Goal: Information Seeking & Learning: Find specific fact

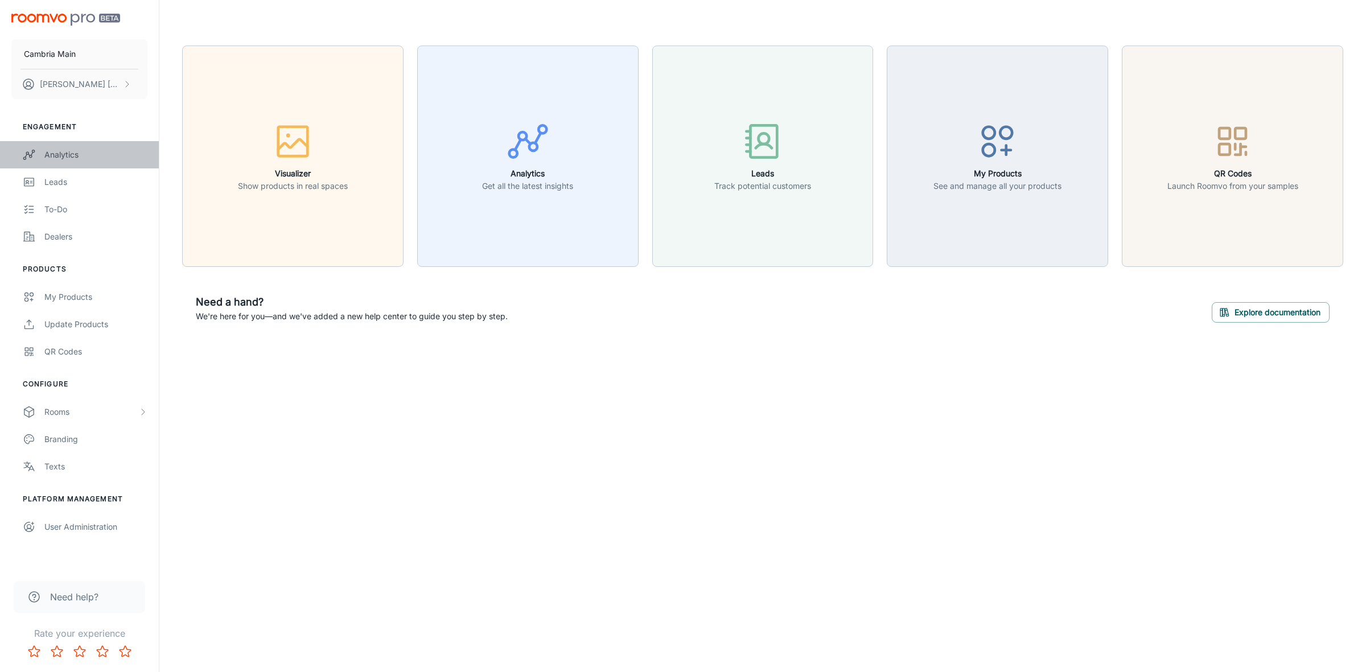
click at [61, 155] on div "Analytics" at bounding box center [95, 155] width 103 height 13
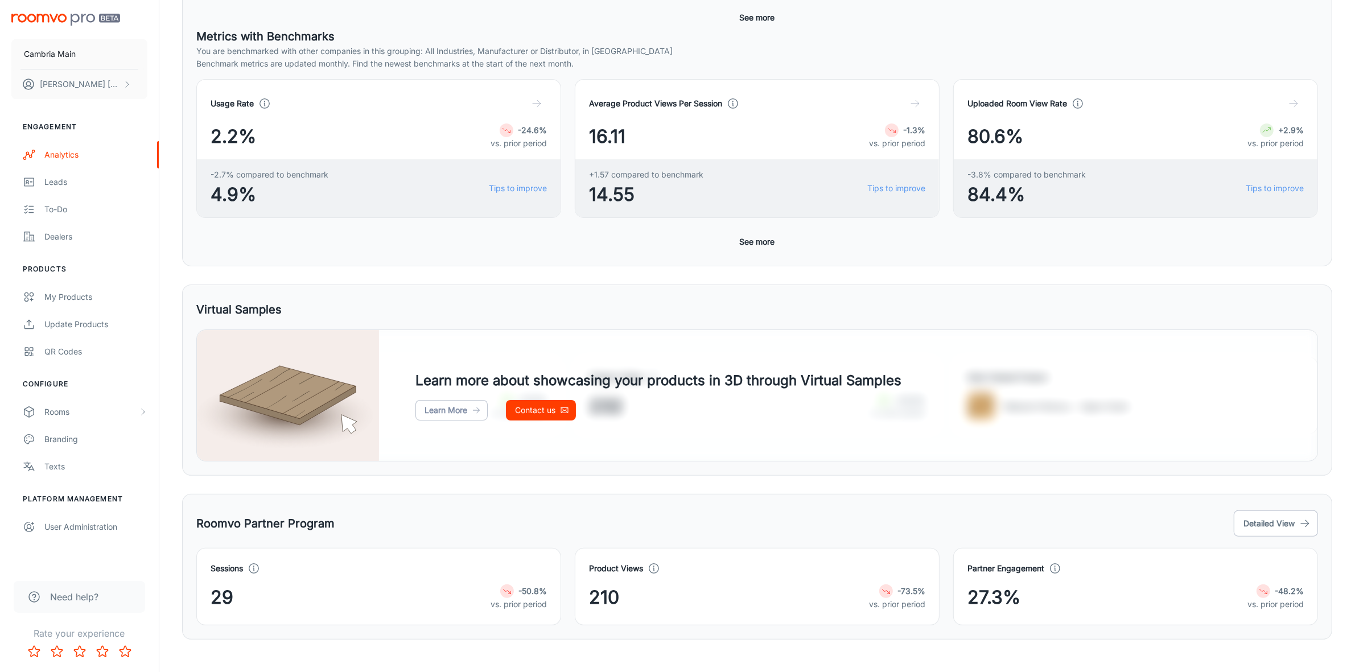
scroll to position [330, 0]
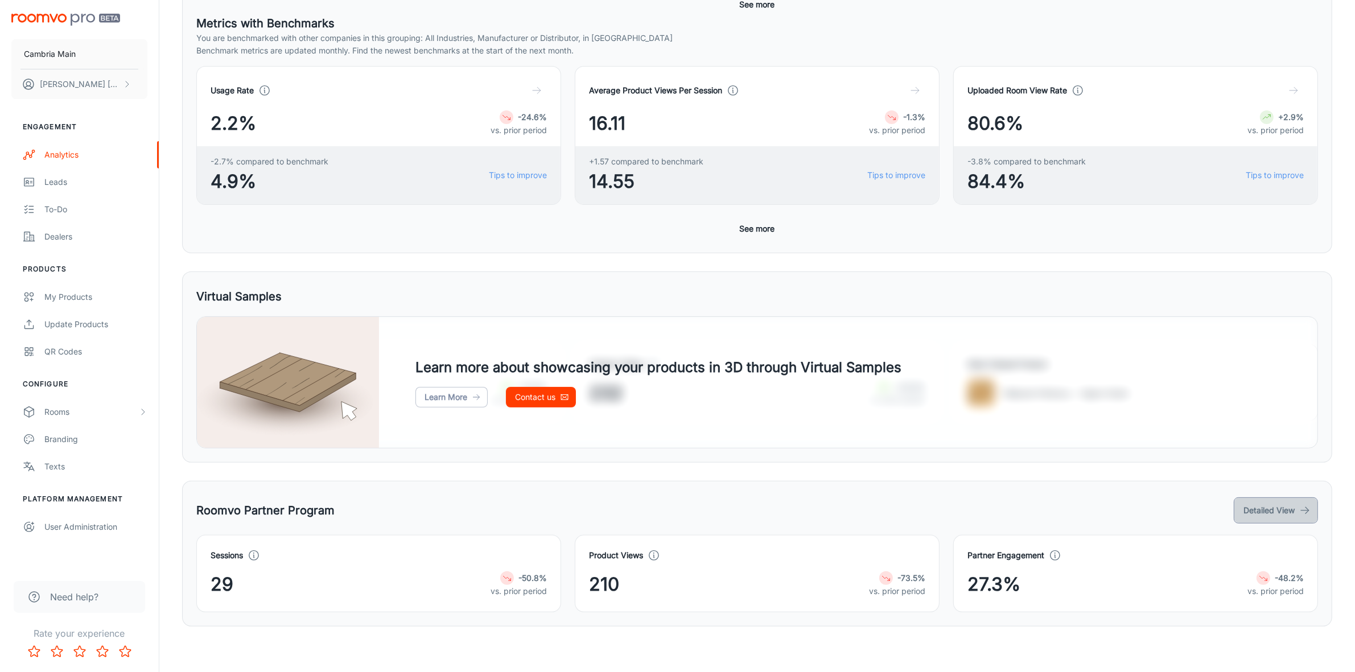
click at [1284, 512] on button "Detailed View" at bounding box center [1276, 510] width 84 height 26
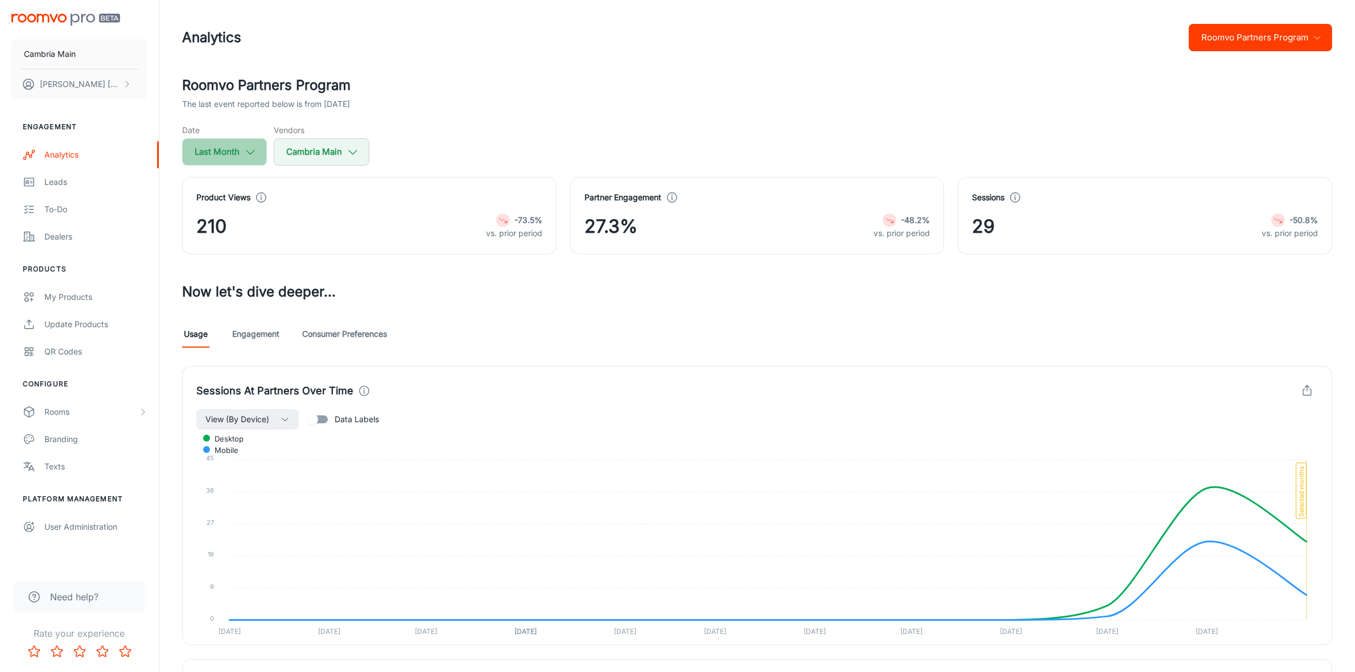
click at [235, 152] on button "Last Month" at bounding box center [224, 151] width 85 height 27
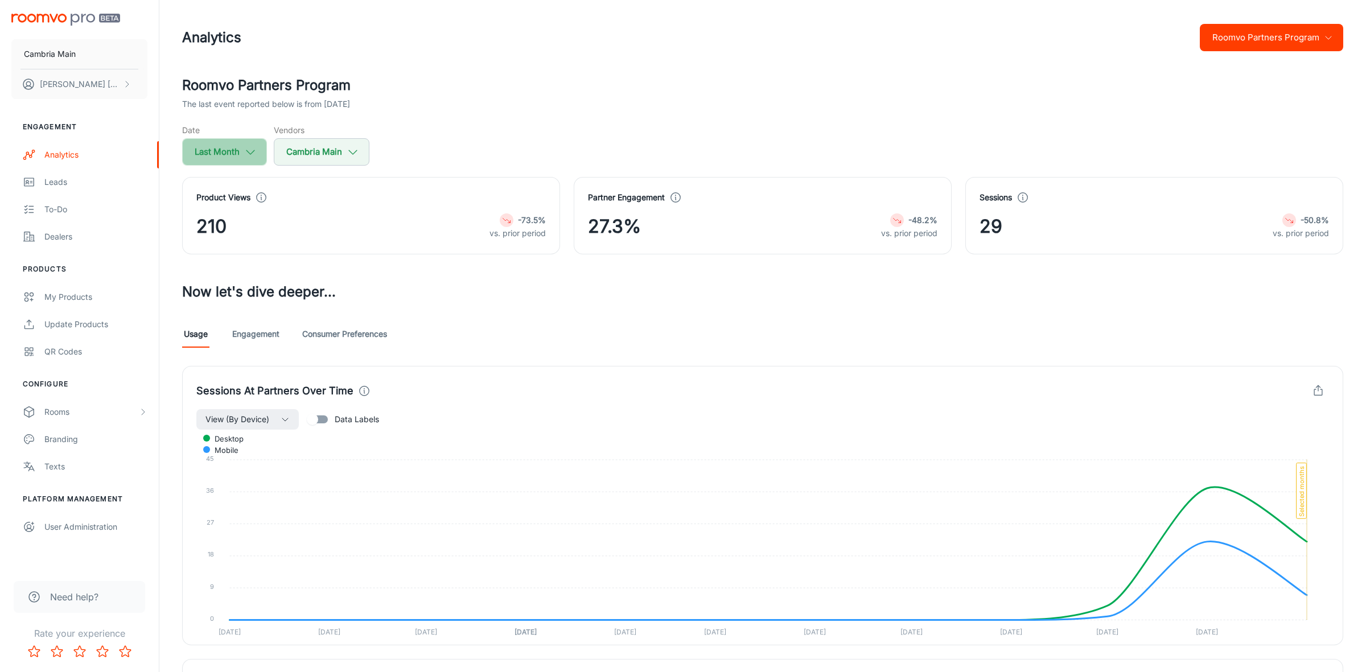
select select "8"
select select "2025"
select select "8"
select select "2025"
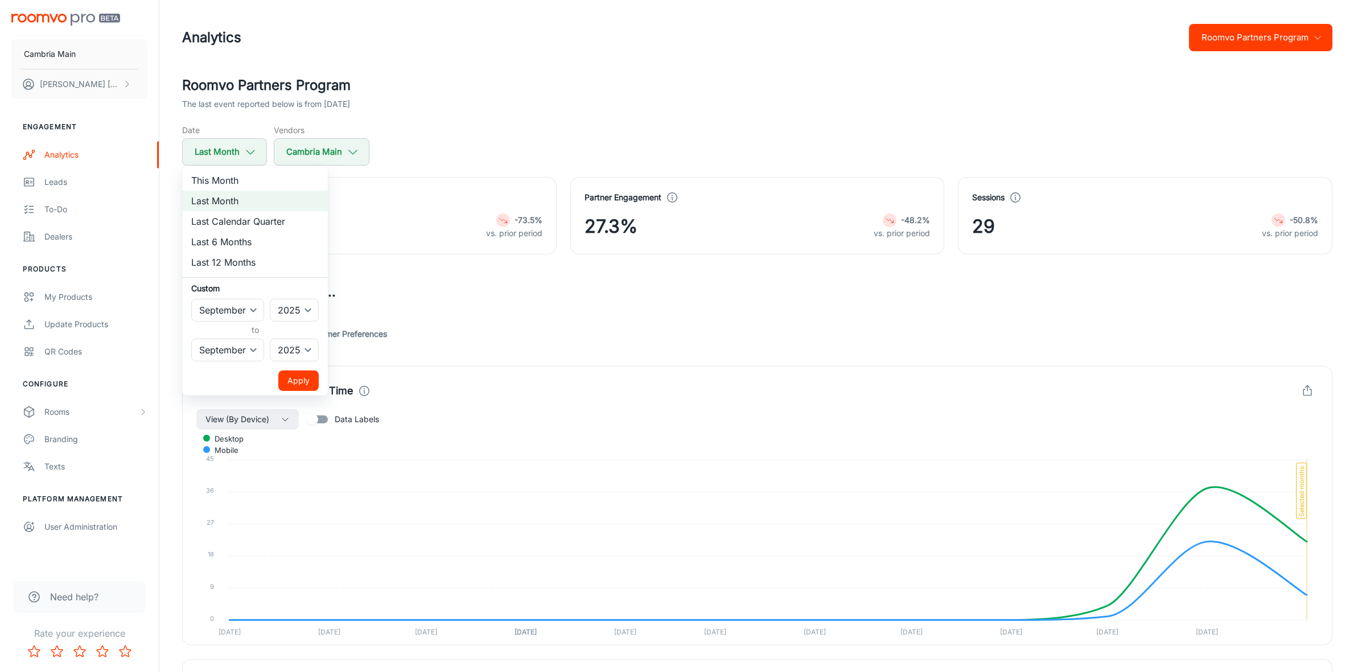
click at [235, 182] on li "This Month" at bounding box center [255, 180] width 146 height 20
select select "9"
click at [289, 380] on button "Apply" at bounding box center [298, 380] width 40 height 20
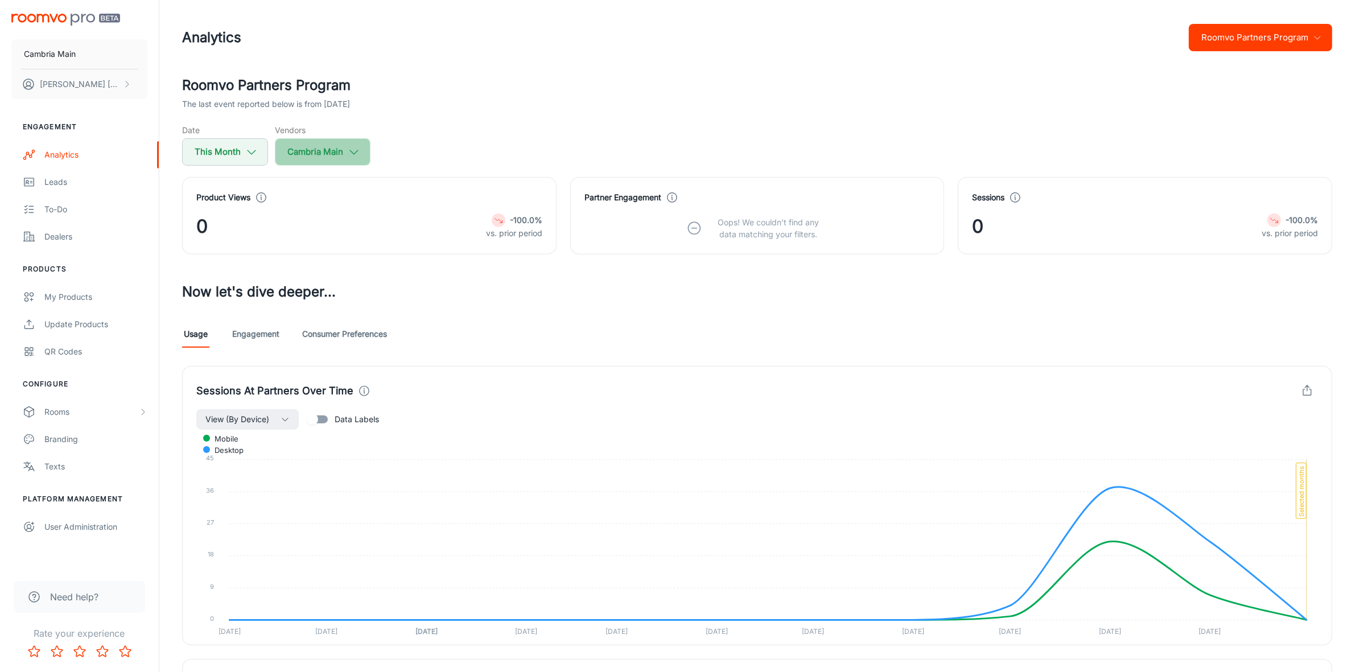
click at [320, 146] on button "Cambria Main" at bounding box center [323, 151] width 96 height 27
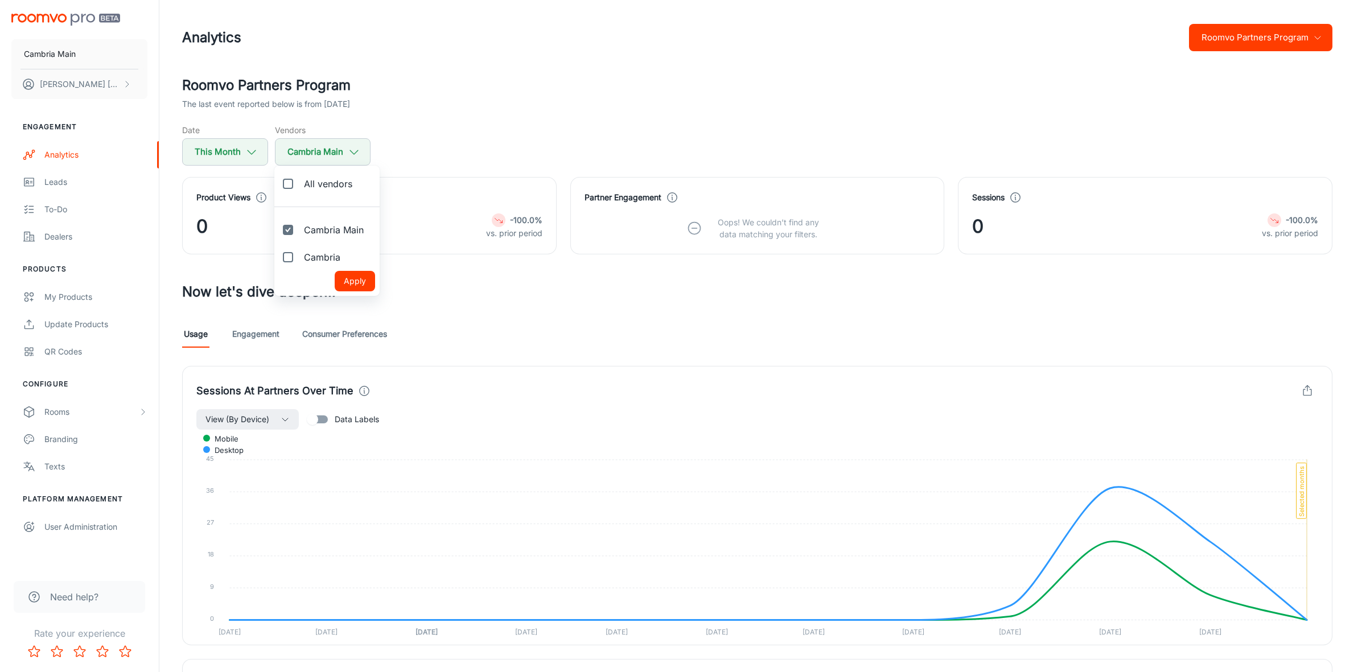
click at [320, 257] on span "Cambria" at bounding box center [322, 257] width 36 height 14
click at [299, 257] on input "Cambria" at bounding box center [288, 257] width 23 height 23
checkbox input "true"
click at [363, 286] on button "Apply" at bounding box center [355, 281] width 40 height 20
checkbox input "true"
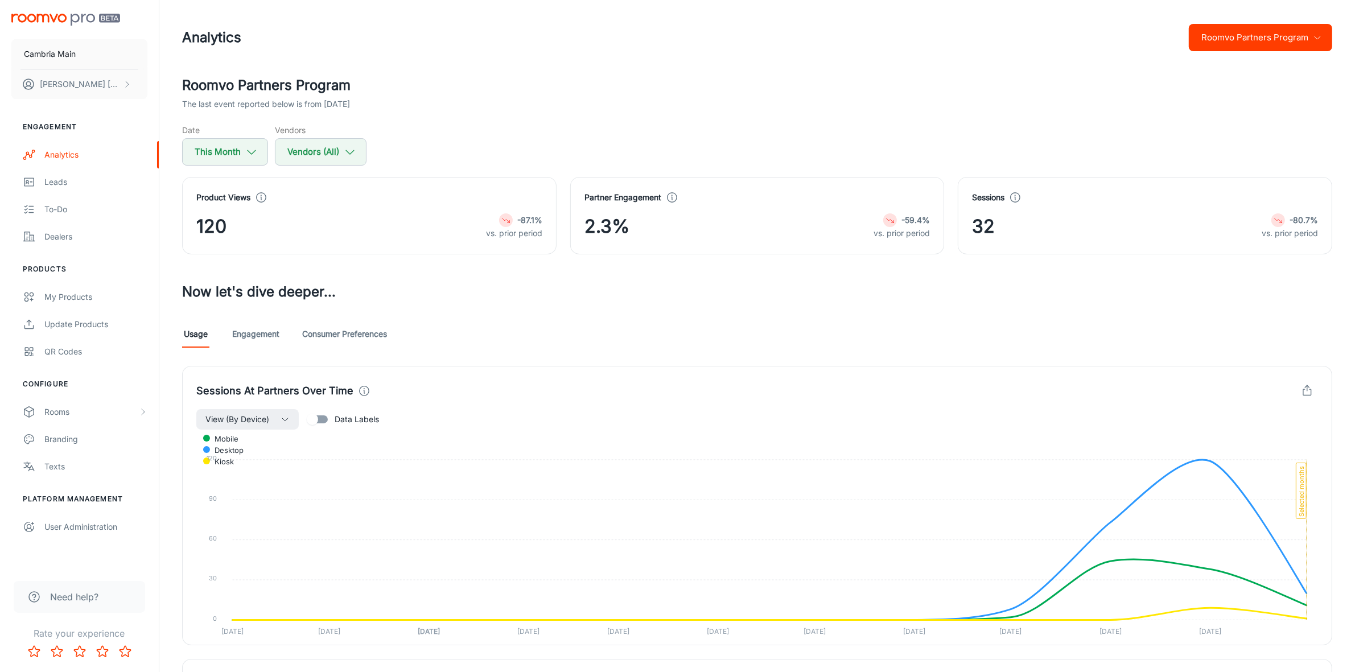
click at [256, 334] on link "Engagement" at bounding box center [255, 333] width 47 height 27
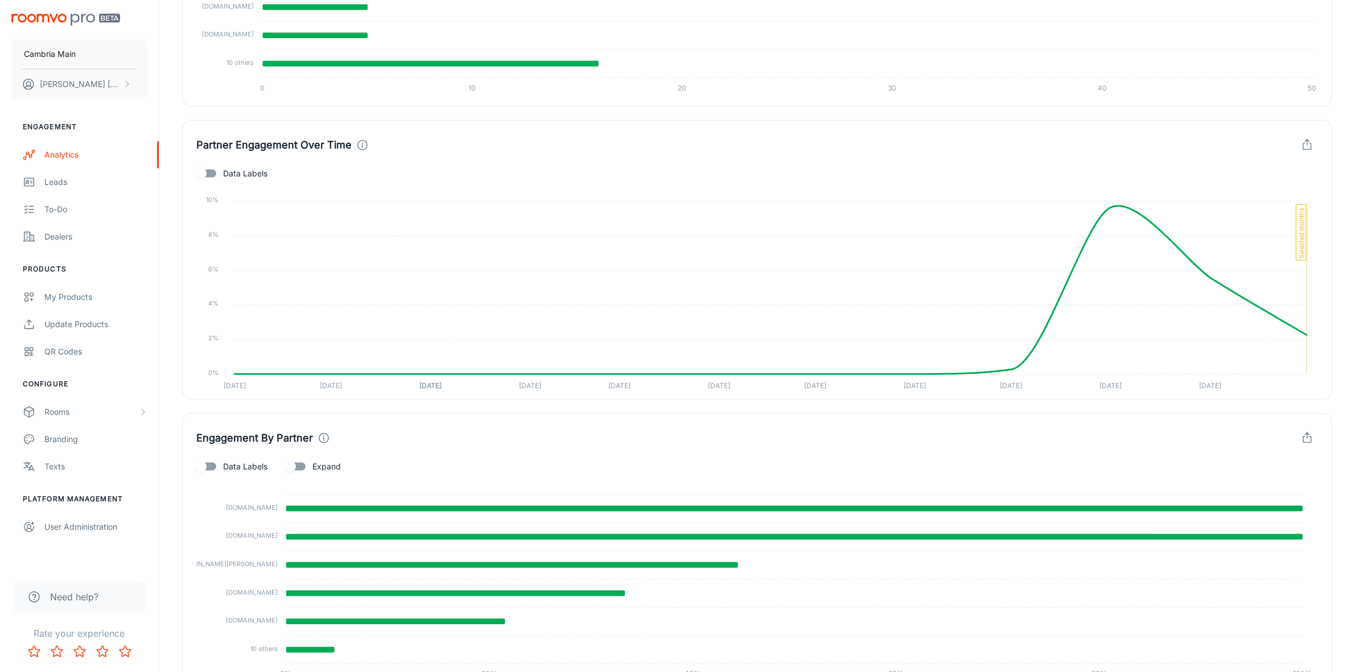
scroll to position [854, 0]
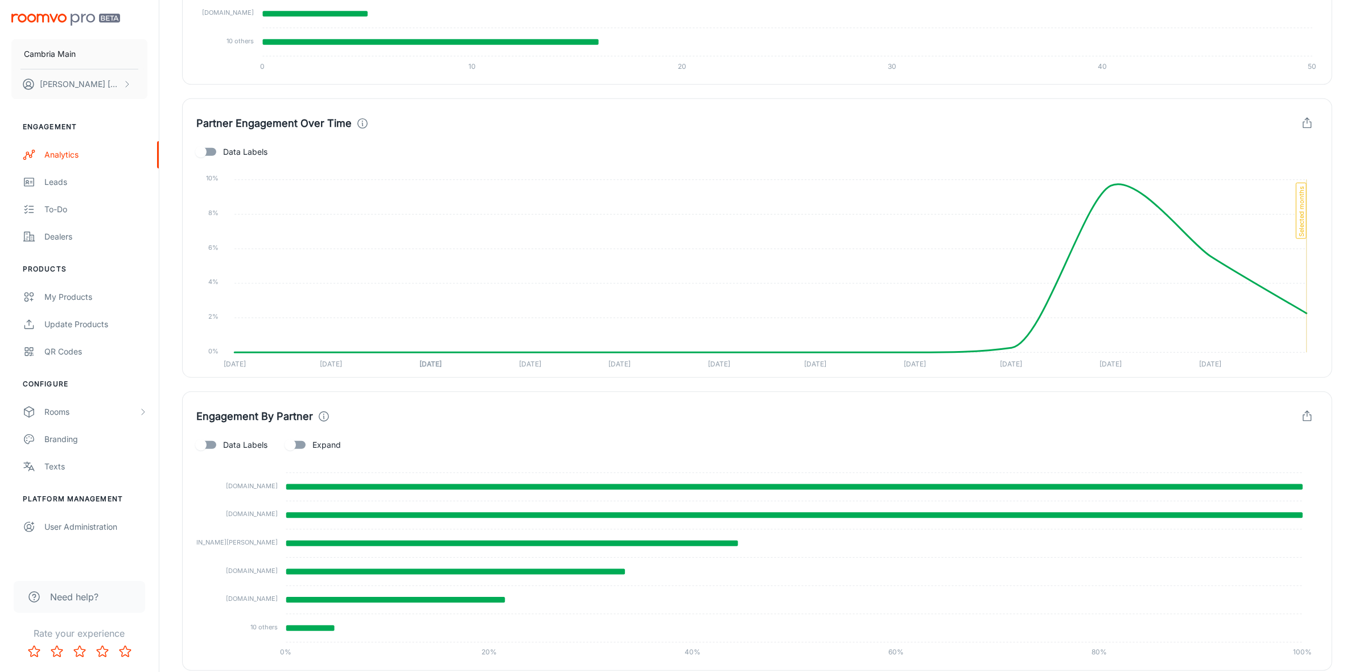
click at [317, 442] on span "Expand" at bounding box center [326, 445] width 28 height 13
click at [317, 442] on input "Expand" at bounding box center [290, 445] width 65 height 22
checkbox input "true"
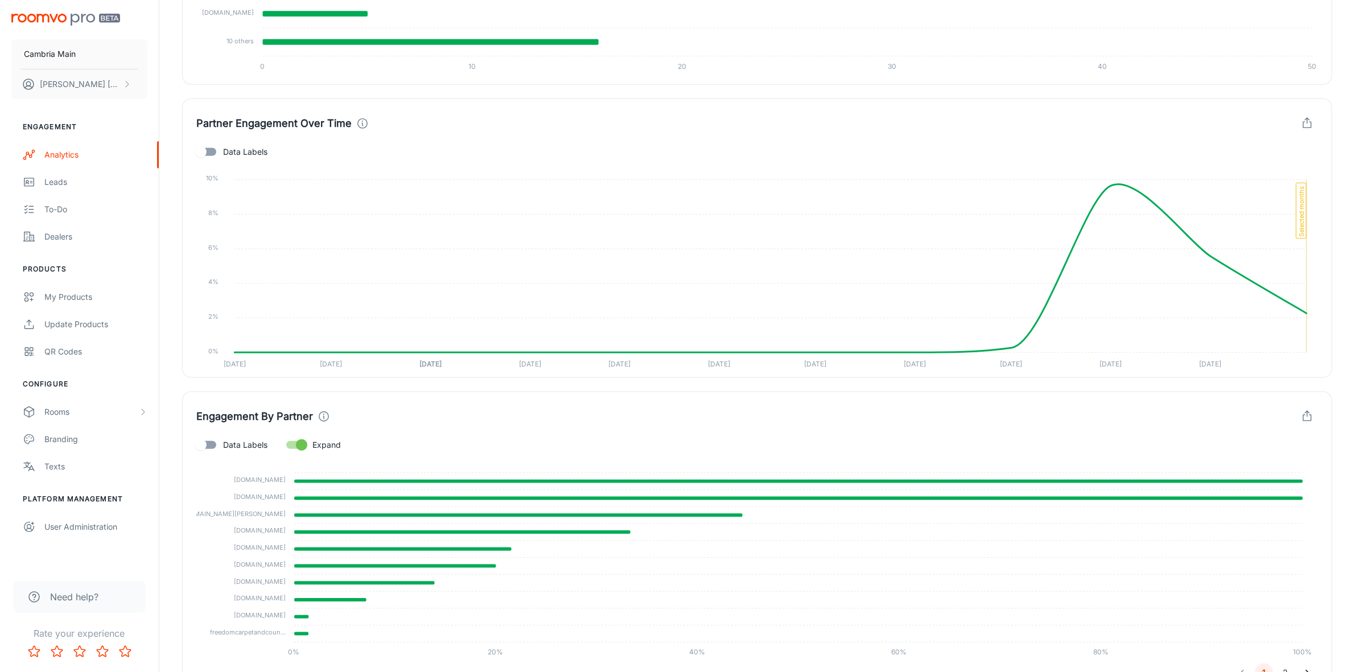
click at [229, 444] on span "Data Labels" at bounding box center [245, 445] width 44 height 13
click at [229, 444] on input "Data Labels" at bounding box center [200, 445] width 65 height 22
checkbox input "true"
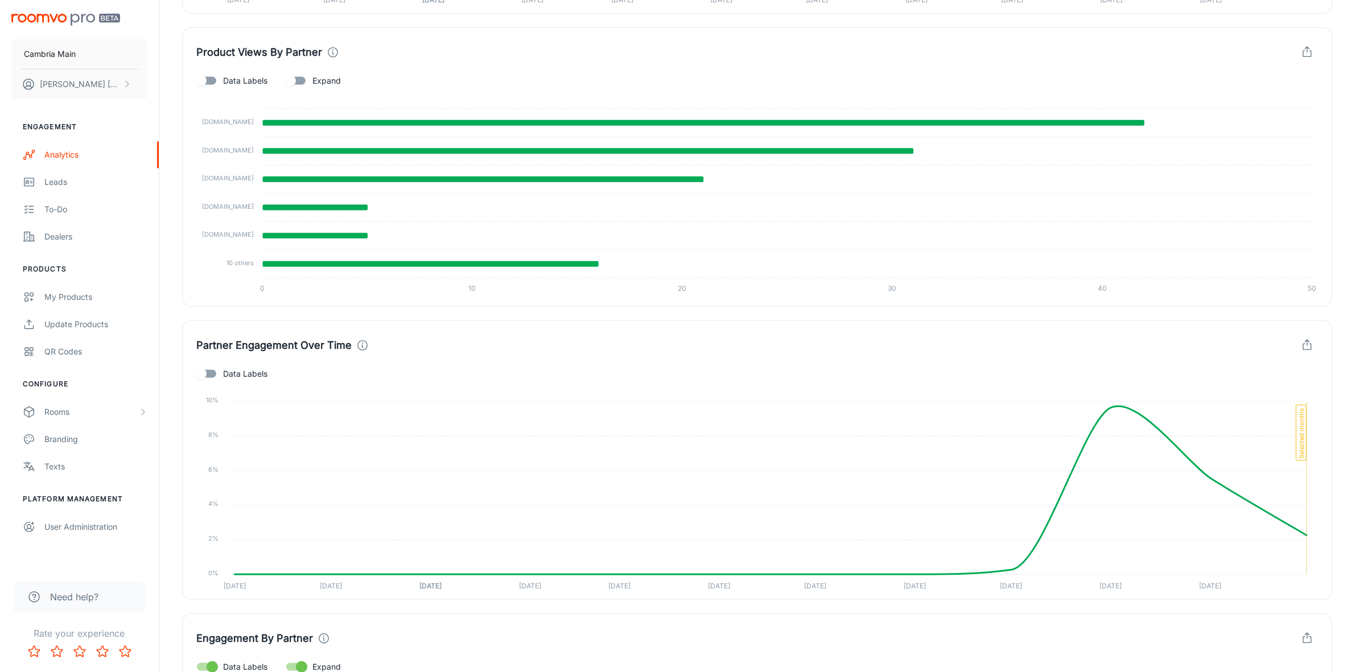
scroll to position [740, 0]
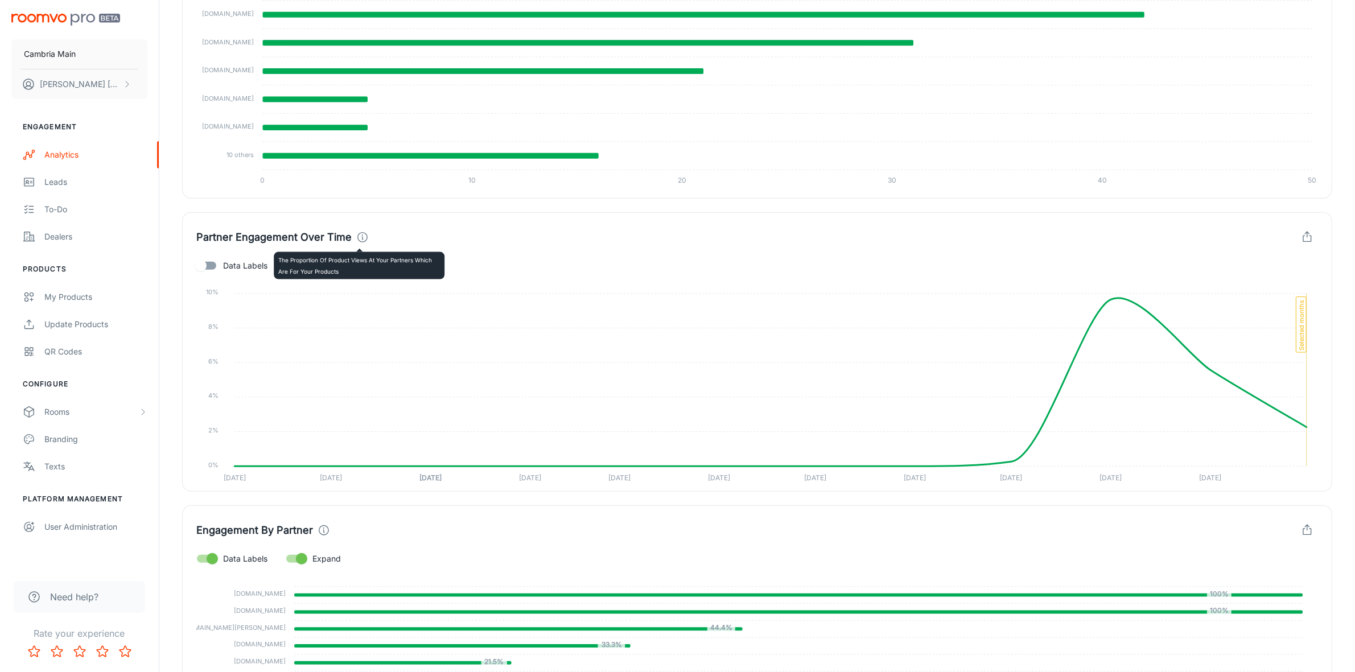
click at [360, 235] on icon at bounding box center [362, 237] width 13 height 13
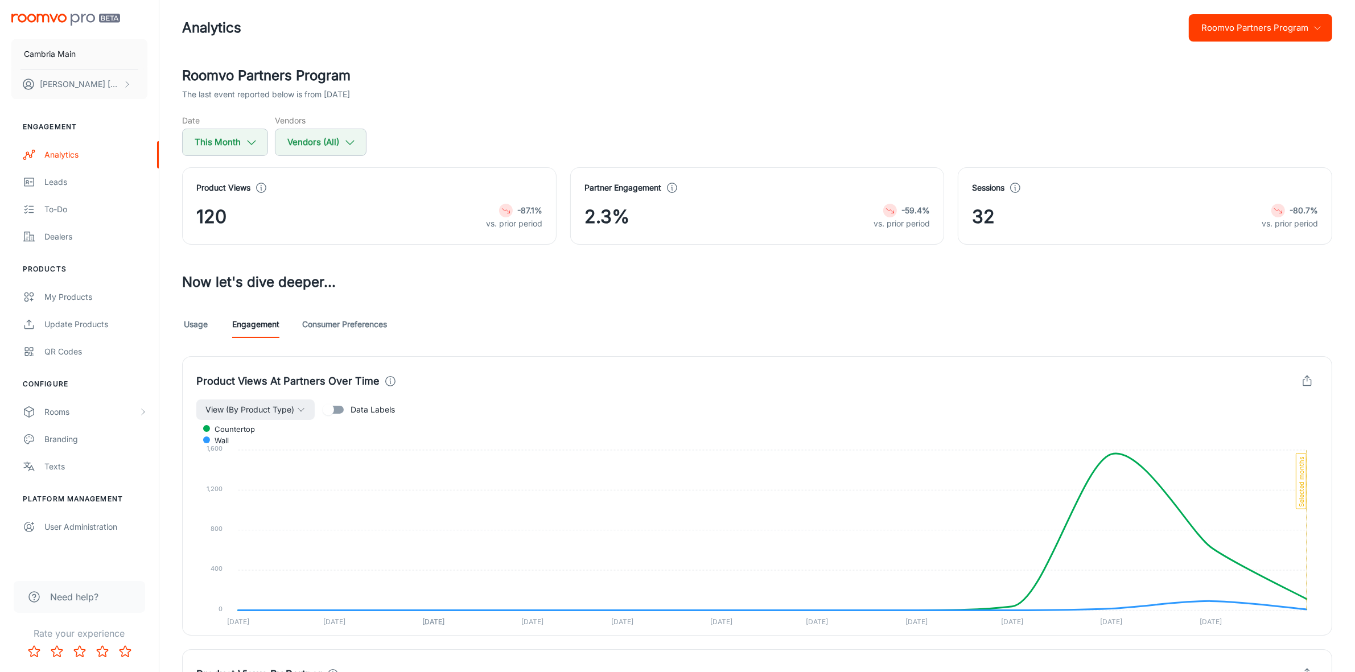
scroll to position [0, 0]
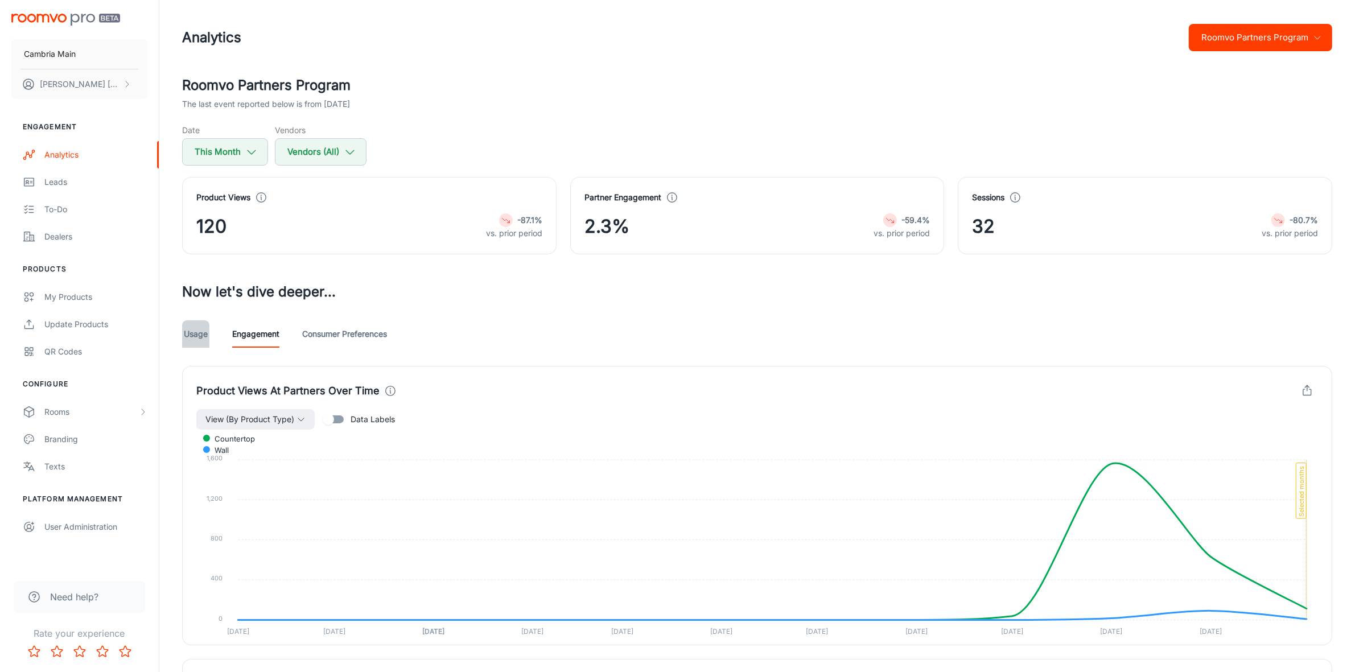
click at [190, 333] on link "Usage" at bounding box center [195, 333] width 27 height 27
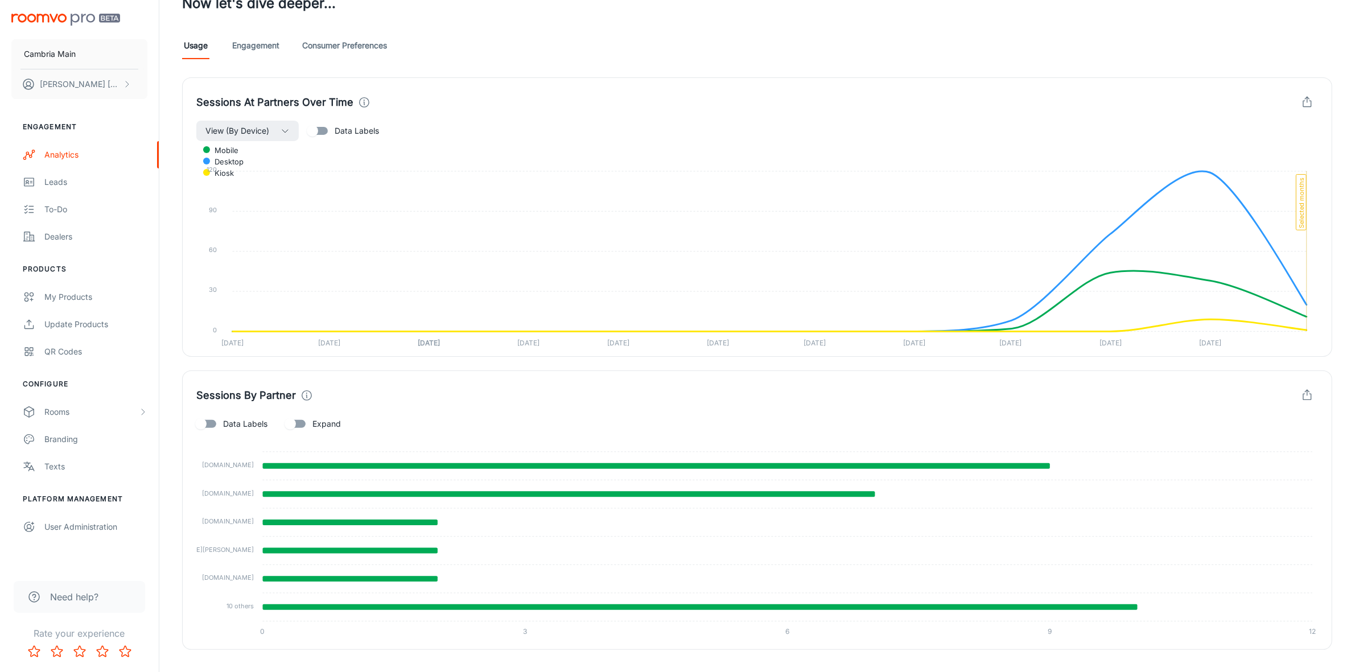
scroll to position [312, 0]
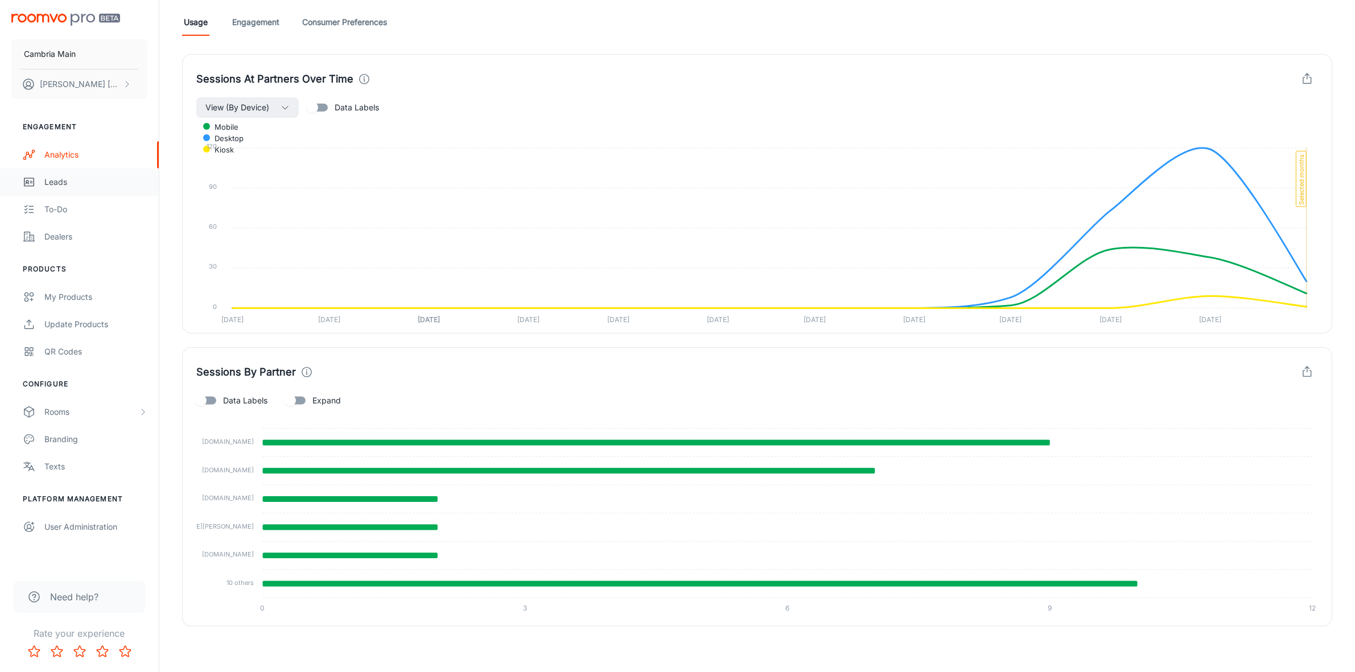
click at [69, 176] on div "Leads" at bounding box center [95, 182] width 103 height 13
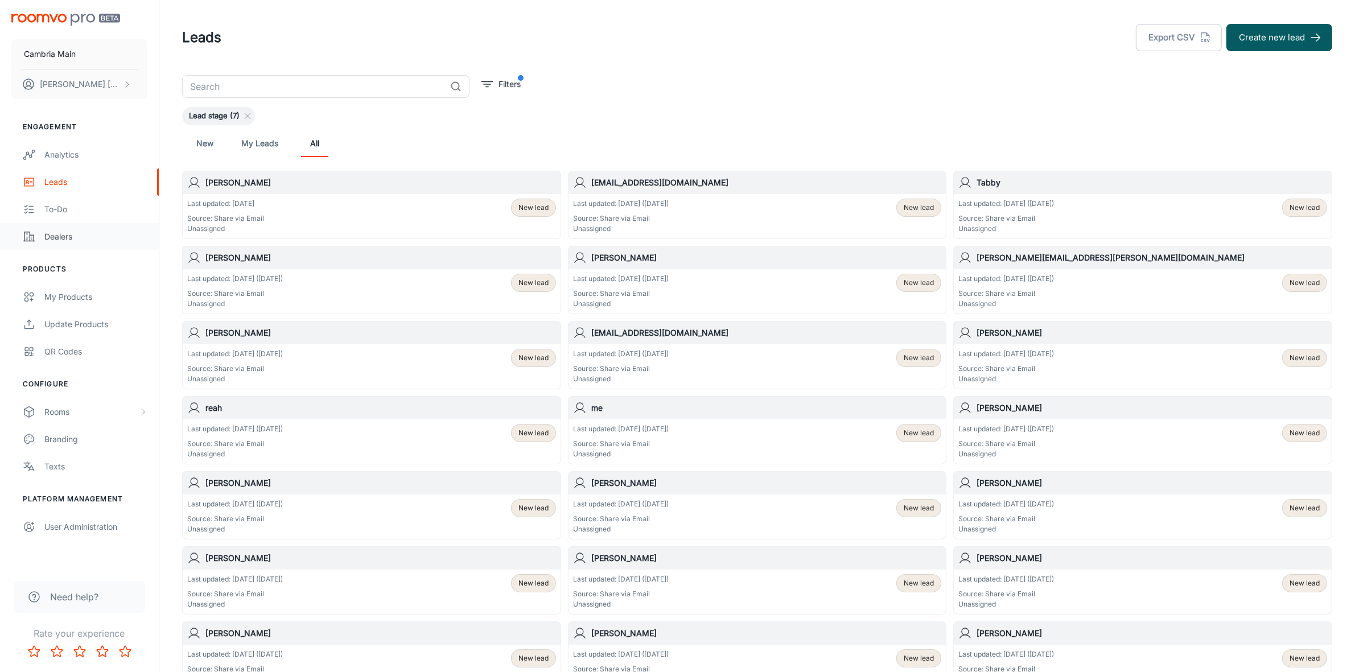
click at [65, 236] on div "Dealers" at bounding box center [95, 236] width 103 height 13
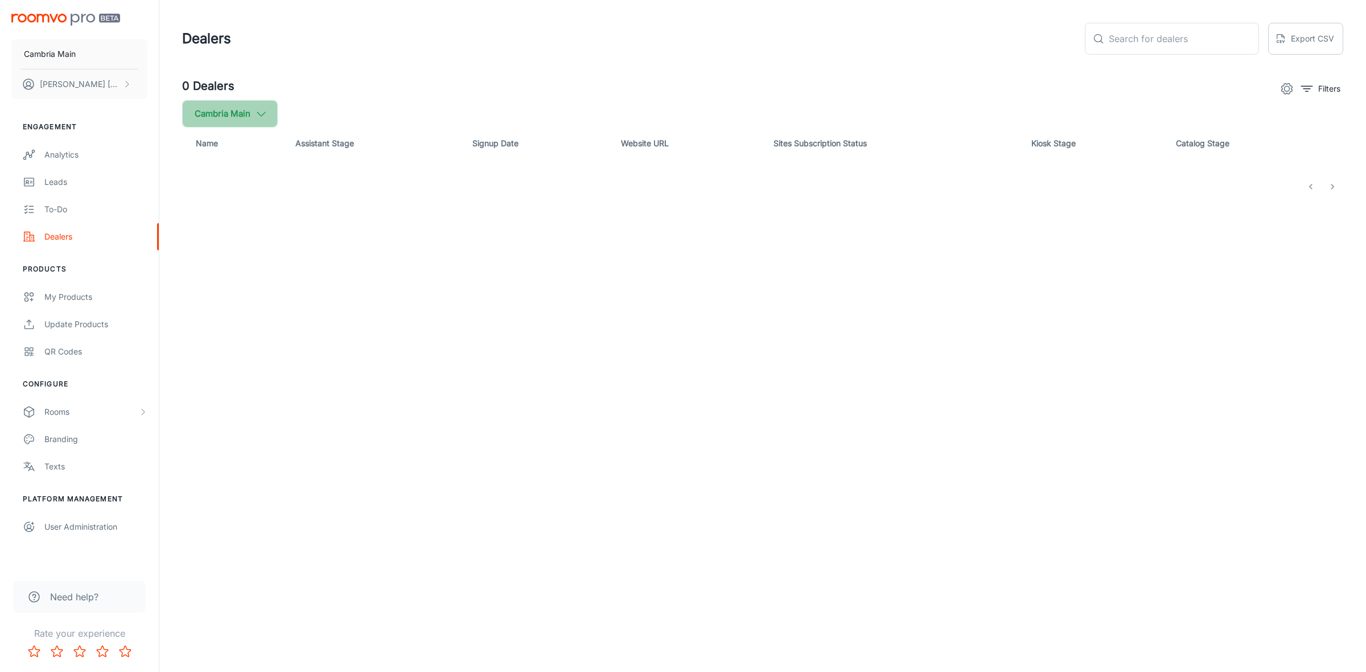
click at [265, 109] on icon "button" at bounding box center [261, 114] width 13 height 13
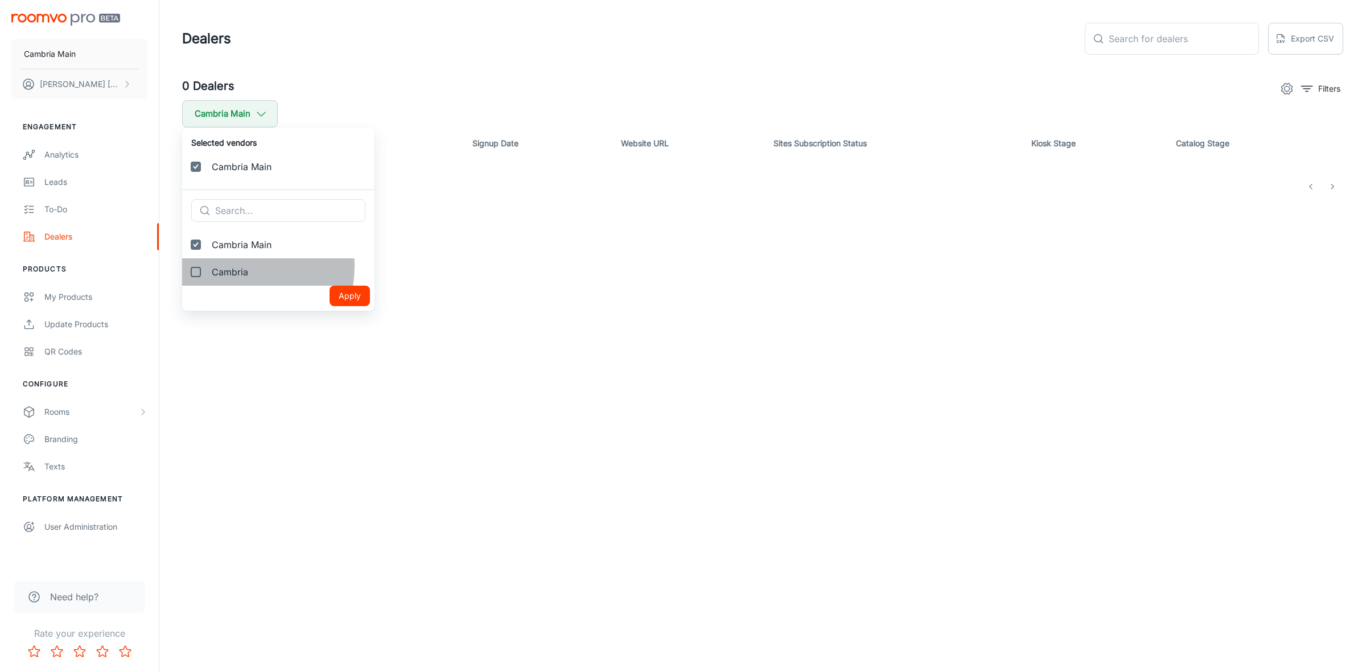
click at [237, 266] on span "Cambria" at bounding box center [289, 272] width 154 height 14
click at [207, 266] on input "Cambria" at bounding box center [195, 272] width 23 height 23
checkbox input "true"
click at [336, 319] on button "Apply" at bounding box center [350, 323] width 40 height 20
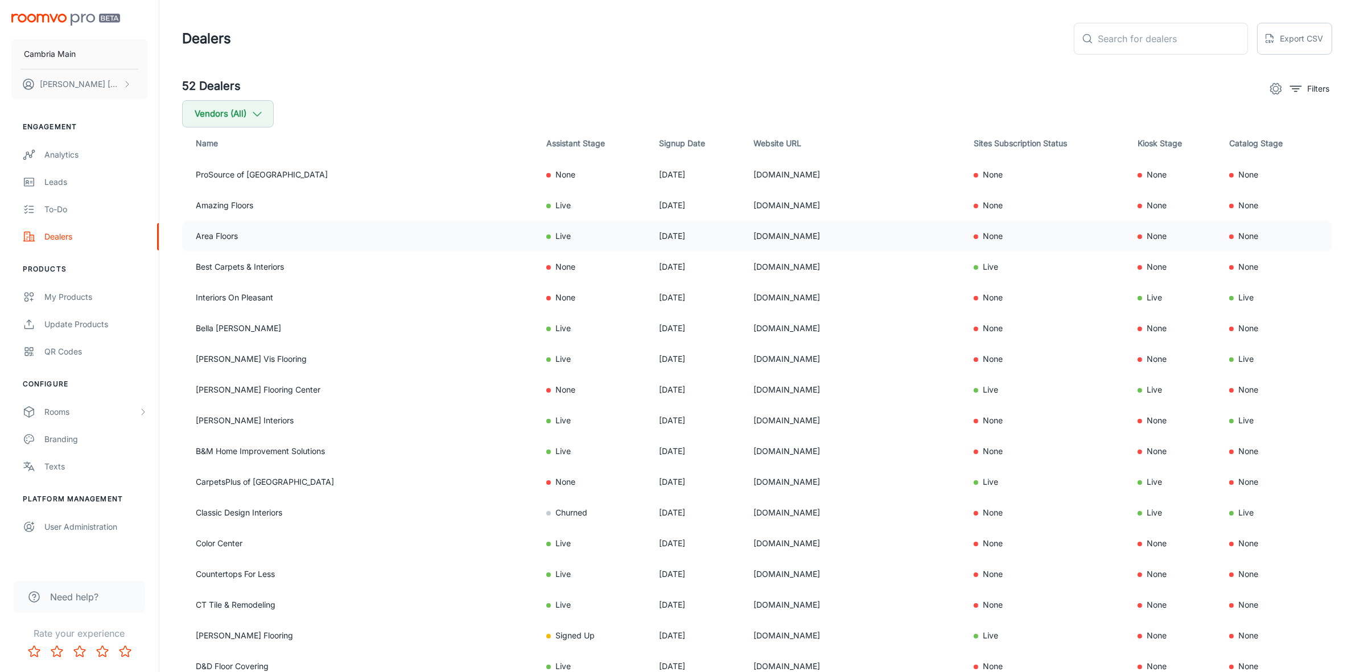
drag, startPoint x: 820, startPoint y: 235, endPoint x: 701, endPoint y: 235, distance: 118.9
click at [701, 235] on tr "Area Floors Live Sep 11, 2025 areafloorsonline.com None None None" at bounding box center [757, 236] width 1150 height 31
copy tr "areafloorsonline.com"
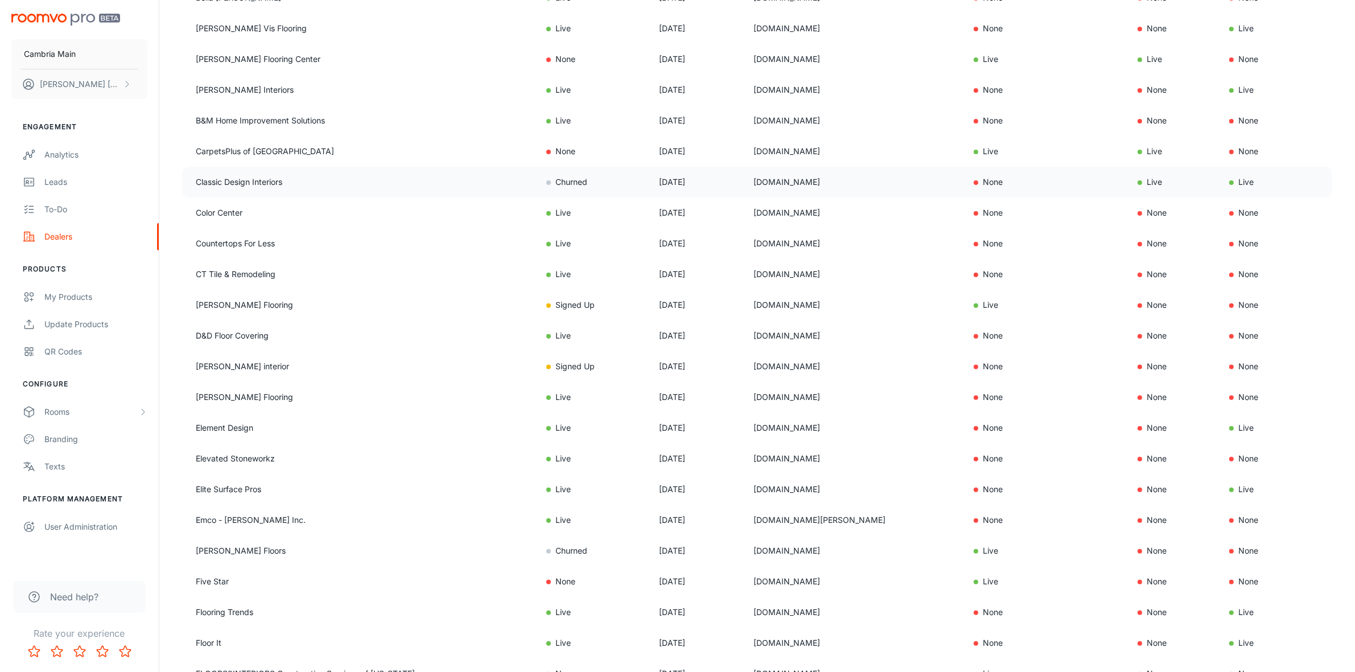
scroll to position [356, 0]
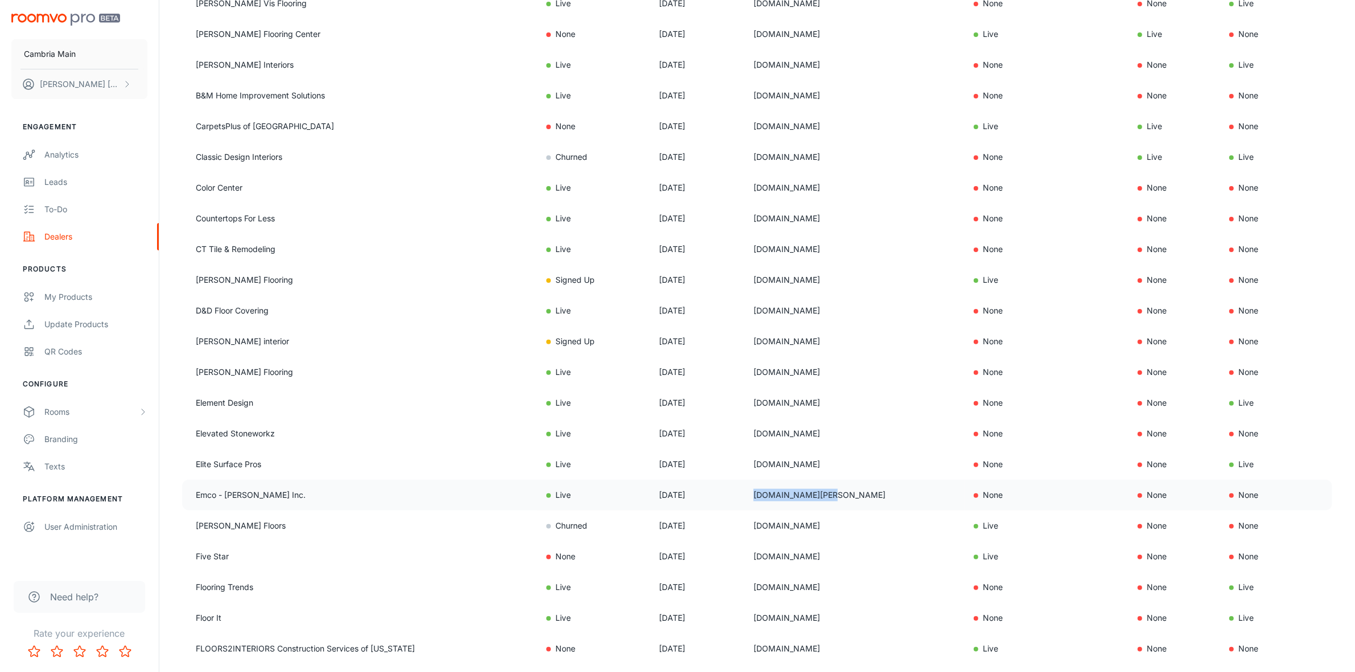
drag, startPoint x: 818, startPoint y: 496, endPoint x: 729, endPoint y: 498, distance: 89.4
click at [744, 498] on td "[DOMAIN_NAME][PERSON_NAME]" at bounding box center [854, 495] width 220 height 31
copy td "[DOMAIN_NAME][PERSON_NAME]"
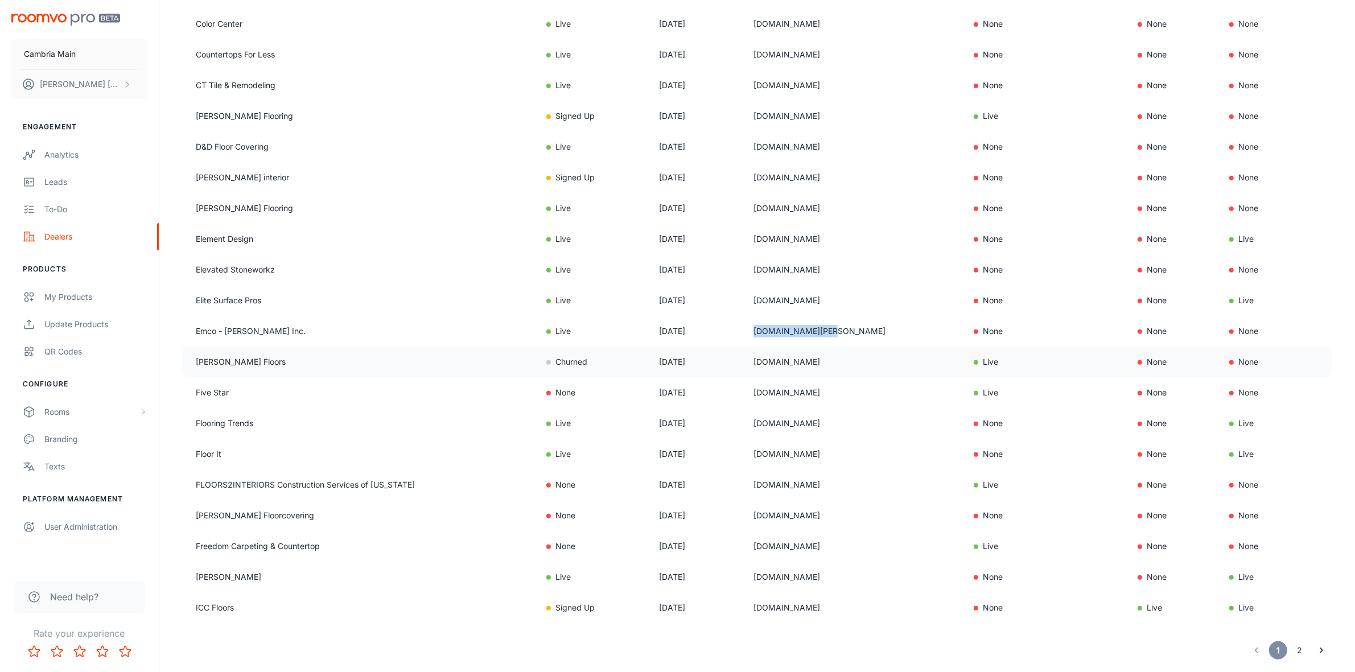
scroll to position [552, 0]
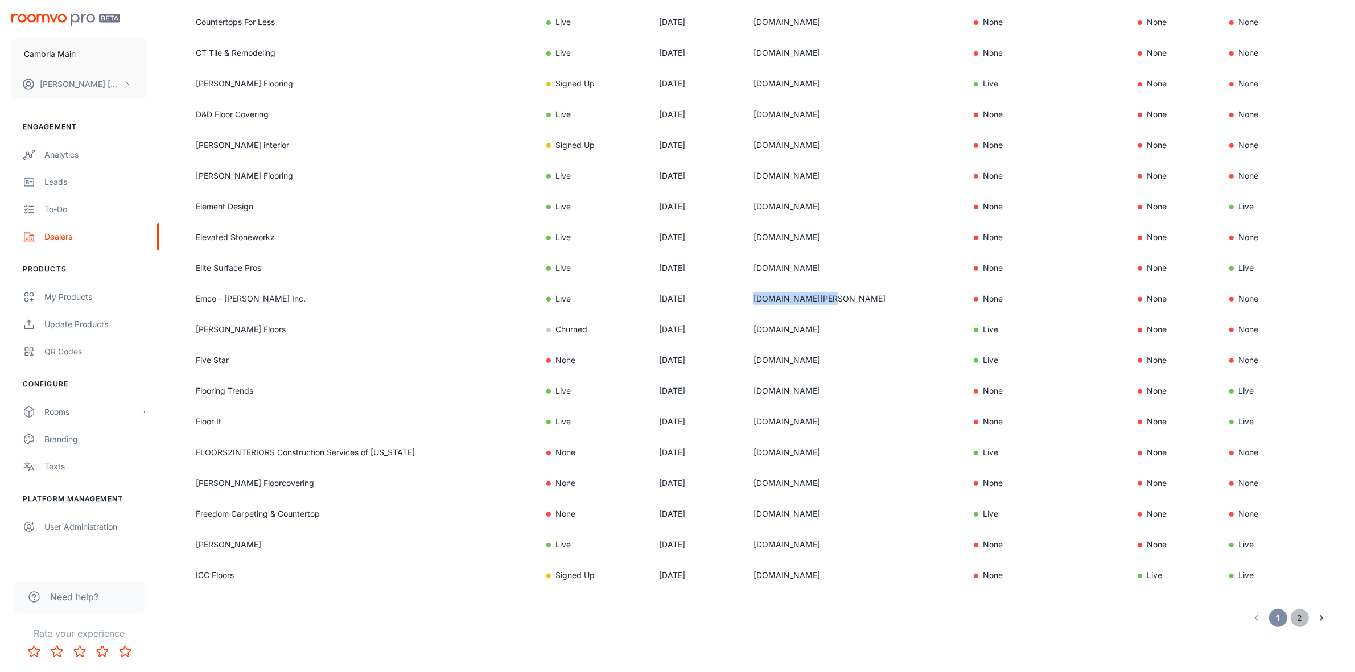
click at [1299, 619] on button "2" at bounding box center [1300, 618] width 18 height 18
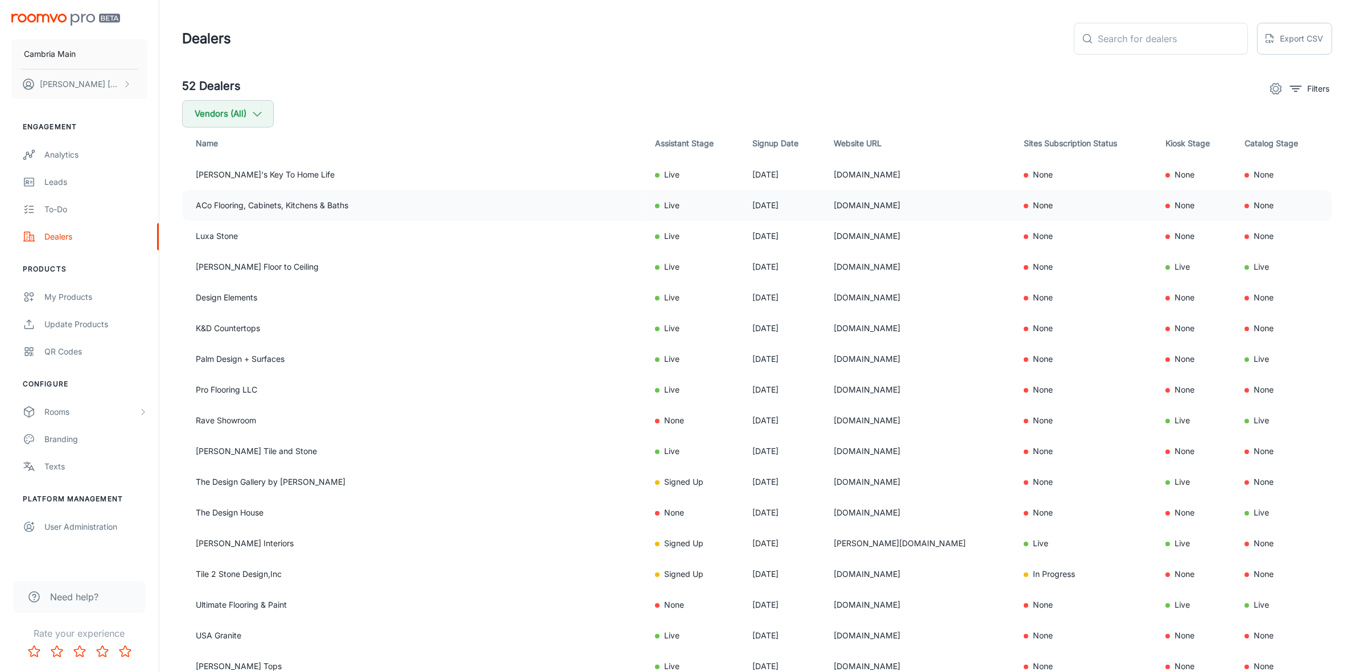
drag, startPoint x: 823, startPoint y: 203, endPoint x: 750, endPoint y: 198, distance: 74.1
click at [750, 198] on tr "ACo Flooring, Cabinets, Kitchens & Baths Live Sep 20, 2025 liveaco.com None Non…" at bounding box center [757, 205] width 1150 height 31
copy tr "liveaco.com"
